Goal: Transaction & Acquisition: Obtain resource

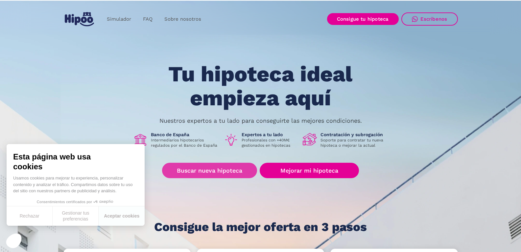
click at [210, 172] on link "Buscar nueva hipoteca" at bounding box center [209, 170] width 95 height 15
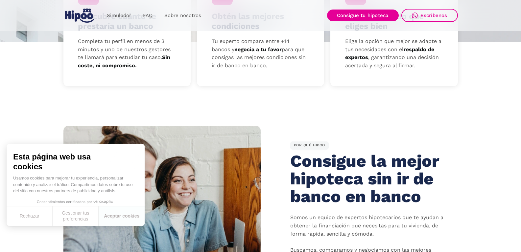
scroll to position [296, 0]
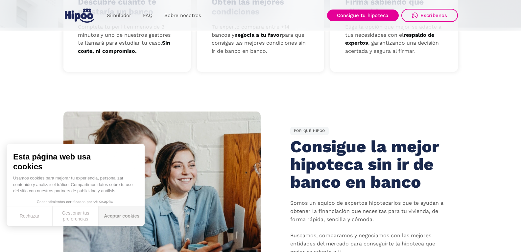
click at [120, 214] on button "Aceptar cookies" at bounding box center [122, 216] width 46 height 19
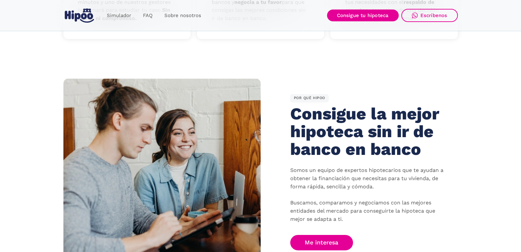
scroll to position [394, 0]
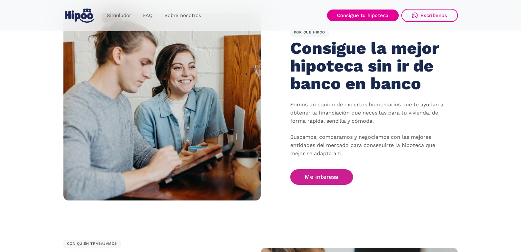
click at [316, 177] on link "Me interesa" at bounding box center [321, 176] width 63 height 15
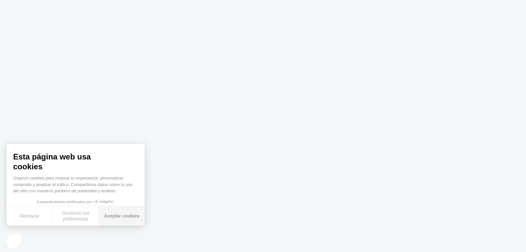
click at [131, 215] on button "Aceptar cookies" at bounding box center [122, 216] width 46 height 19
